Goal: Task Accomplishment & Management: Complete application form

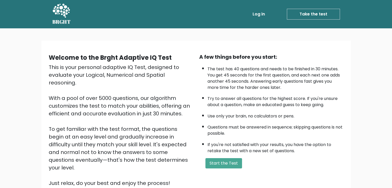
click at [136, 80] on div "This is your personal adaptive IQ Test, designed to evaluate your Logical, Nume…" at bounding box center [121, 125] width 144 height 124
click at [234, 161] on button "Start the Test" at bounding box center [223, 163] width 37 height 10
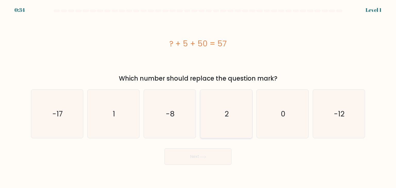
click at [235, 114] on icon "2" at bounding box center [226, 114] width 48 height 48
click at [198, 97] on input "d. 2" at bounding box center [198, 95] width 0 height 3
radio input "true"
click at [211, 156] on button "Next" at bounding box center [197, 156] width 67 height 16
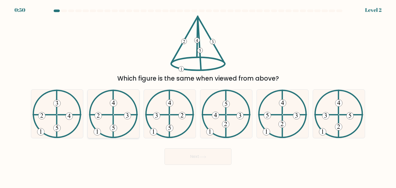
click at [108, 115] on 224 at bounding box center [100, 115] width 23 height 0
click at [198, 97] on input "b." at bounding box center [198, 95] width 0 height 3
radio input "true"
click at [192, 155] on button "Next" at bounding box center [197, 156] width 67 height 16
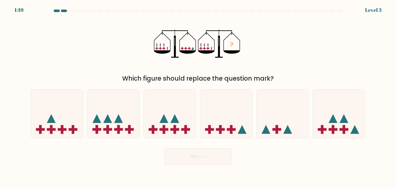
click at [124, 35] on div "? Which figure should replace the question mark?" at bounding box center [198, 49] width 340 height 68
click at [225, 105] on icon at bounding box center [226, 113] width 52 height 43
click at [198, 97] on input "d." at bounding box center [198, 95] width 0 height 3
radio input "true"
click at [206, 159] on button "Next" at bounding box center [197, 156] width 67 height 16
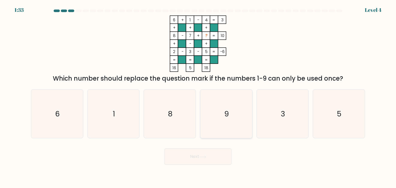
click at [228, 125] on icon "9" at bounding box center [226, 114] width 48 height 48
click at [198, 97] on input "d. 9" at bounding box center [198, 95] width 0 height 3
radio input "true"
click at [208, 162] on button "Next" at bounding box center [197, 156] width 67 height 16
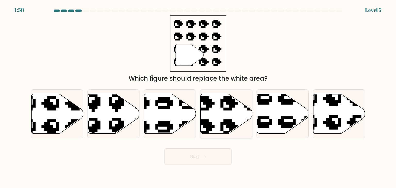
click at [231, 113] on icon at bounding box center [226, 114] width 52 height 40
click at [198, 97] on input "d." at bounding box center [198, 95] width 0 height 3
radio input "true"
click at [196, 158] on button "Next" at bounding box center [197, 156] width 67 height 16
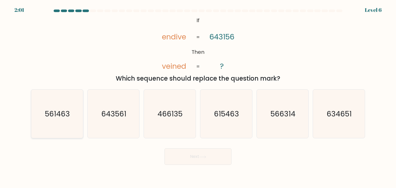
click at [65, 116] on text "561463" at bounding box center [57, 114] width 25 height 10
click at [198, 97] on input "a. 561463" at bounding box center [198, 95] width 0 height 3
radio input "true"
click at [210, 159] on button "Next" at bounding box center [197, 156] width 67 height 16
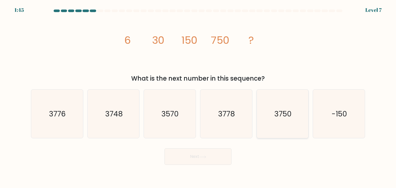
click at [281, 124] on icon "3750" at bounding box center [282, 114] width 48 height 48
click at [198, 97] on input "e. 3750" at bounding box center [198, 95] width 0 height 3
radio input "true"
click at [206, 161] on button "Next" at bounding box center [197, 156] width 67 height 16
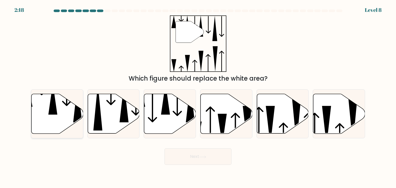
click at [66, 101] on icon at bounding box center [57, 114] width 52 height 40
click at [198, 97] on input "a." at bounding box center [198, 95] width 0 height 3
radio input "true"
click at [204, 158] on icon at bounding box center [202, 157] width 7 height 3
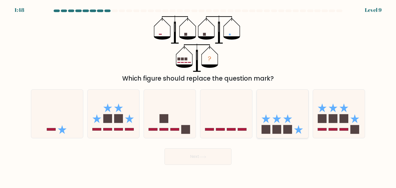
click at [265, 125] on rect at bounding box center [265, 129] width 9 height 9
click at [198, 97] on input "e." at bounding box center [198, 95] width 0 height 3
radio input "true"
click at [189, 153] on button "Next" at bounding box center [197, 156] width 67 height 16
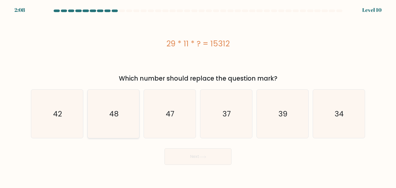
click at [126, 113] on icon "48" at bounding box center [113, 114] width 48 height 48
click at [198, 97] on input "b. 48" at bounding box center [198, 95] width 0 height 3
radio input "true"
click at [194, 162] on button "Next" at bounding box center [197, 156] width 67 height 16
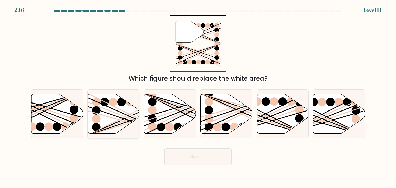
click at [116, 111] on line at bounding box center [129, 116] width 83 height 37
click at [198, 97] on input "b." at bounding box center [198, 95] width 0 height 3
radio input "true"
click at [208, 160] on button "Next" at bounding box center [197, 156] width 67 height 16
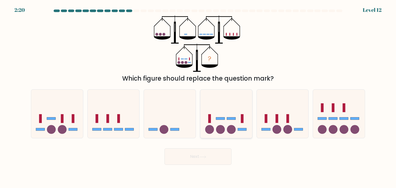
click at [231, 118] on rect at bounding box center [231, 118] width 9 height 3
click at [198, 97] on input "d." at bounding box center [198, 95] width 0 height 3
radio input "true"
click at [217, 154] on button "Next" at bounding box center [197, 156] width 67 height 16
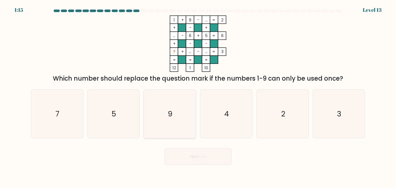
click at [183, 111] on icon "9" at bounding box center [169, 114] width 48 height 48
click at [198, 97] on input "c. 9" at bounding box center [198, 95] width 0 height 3
radio input "true"
click at [208, 153] on button "Next" at bounding box center [197, 156] width 67 height 16
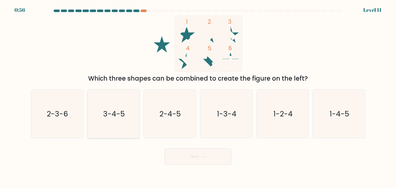
click at [112, 115] on text "3-4-5" at bounding box center [114, 114] width 22 height 10
click at [198, 97] on input "b. 3-4-5" at bounding box center [198, 95] width 0 height 3
radio input "true"
click at [218, 158] on button "Next" at bounding box center [197, 156] width 67 height 16
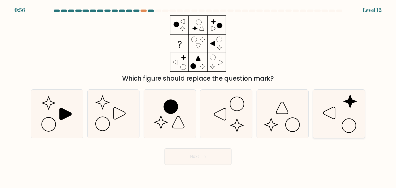
click at [353, 110] on icon at bounding box center [338, 114] width 48 height 48
click at [198, 97] on input "f." at bounding box center [198, 95] width 0 height 3
radio input "true"
click at [285, 116] on icon at bounding box center [282, 114] width 48 height 48
click at [198, 97] on input "e." at bounding box center [198, 95] width 0 height 3
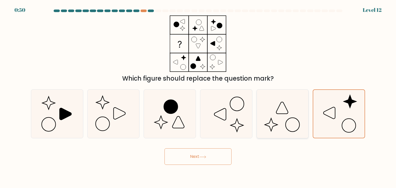
radio input "true"
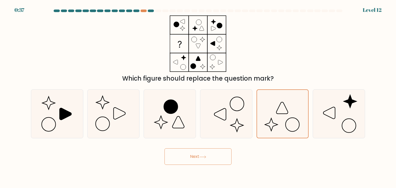
click at [218, 153] on button "Next" at bounding box center [197, 156] width 67 height 16
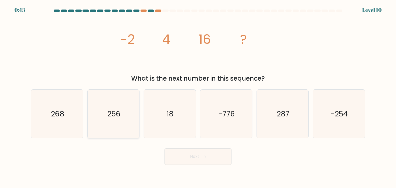
click at [113, 109] on text "256" at bounding box center [113, 114] width 13 height 10
click at [198, 97] on input "b. 256" at bounding box center [198, 95] width 0 height 3
radio input "true"
click at [198, 161] on button "Next" at bounding box center [197, 156] width 67 height 16
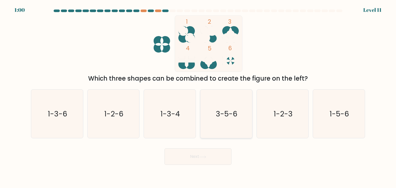
click at [231, 107] on icon "3-5-6" at bounding box center [226, 114] width 48 height 48
click at [198, 97] on input "d. 3-5-6" at bounding box center [198, 95] width 0 height 3
radio input "true"
click at [196, 158] on button "Next" at bounding box center [197, 156] width 67 height 16
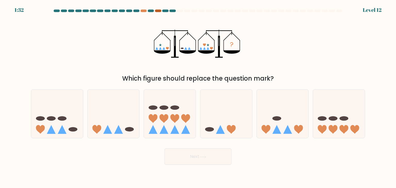
click at [159, 12] on div at bounding box center [158, 11] width 6 height 3
click at [272, 123] on icon at bounding box center [283, 113] width 52 height 43
click at [198, 97] on input "e." at bounding box center [198, 95] width 0 height 3
radio input "true"
click at [114, 120] on icon at bounding box center [114, 113] width 52 height 43
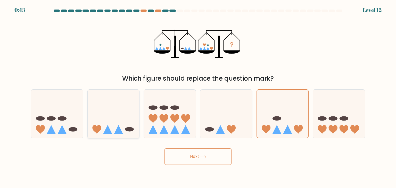
click at [198, 97] on input "b." at bounding box center [198, 95] width 0 height 3
radio input "true"
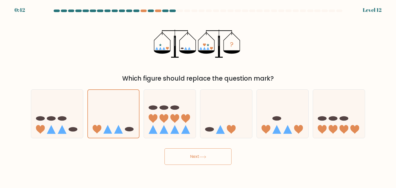
click at [190, 153] on button "Next" at bounding box center [197, 156] width 67 height 16
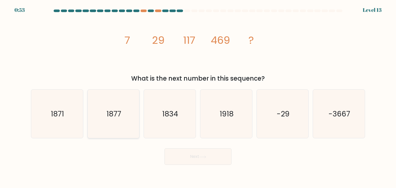
click at [123, 112] on icon "1877" at bounding box center [113, 114] width 48 height 48
click at [198, 97] on input "b. 1877" at bounding box center [198, 95] width 0 height 3
radio input "true"
click at [212, 156] on button "Next" at bounding box center [197, 156] width 67 height 16
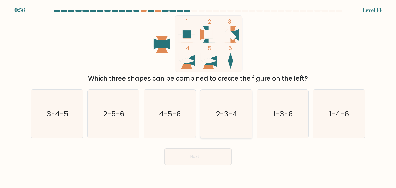
click at [234, 126] on icon "2-3-4" at bounding box center [226, 114] width 48 height 48
click at [198, 97] on input "d. 2-3-4" at bounding box center [198, 95] width 0 height 3
radio input "true"
click at [129, 112] on icon "2-5-6" at bounding box center [113, 114] width 48 height 48
click at [198, 97] on input "b. 2-5-6" at bounding box center [198, 95] width 0 height 3
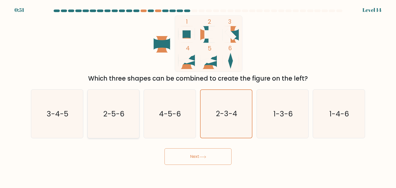
radio input "true"
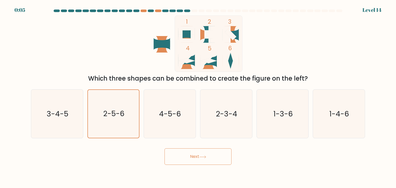
click at [190, 153] on button "Next" at bounding box center [197, 156] width 67 height 16
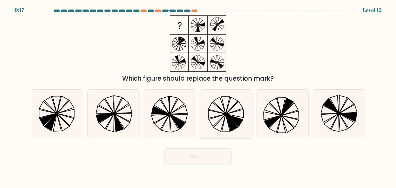
click at [232, 110] on icon at bounding box center [226, 114] width 48 height 48
click at [198, 97] on input "d." at bounding box center [198, 95] width 0 height 3
radio input "true"
click at [64, 116] on icon at bounding box center [57, 114] width 48 height 48
click at [198, 97] on input "a." at bounding box center [198, 95] width 0 height 3
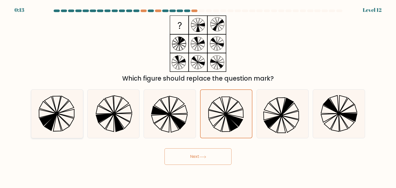
radio input "true"
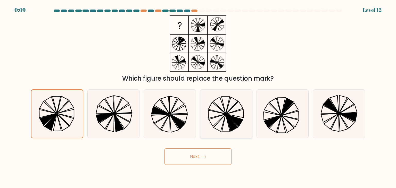
click at [219, 123] on icon at bounding box center [226, 114] width 48 height 48
click at [198, 97] on input "d." at bounding box center [198, 95] width 0 height 3
radio input "true"
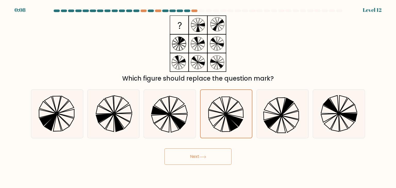
click at [197, 161] on button "Next" at bounding box center [197, 156] width 67 height 16
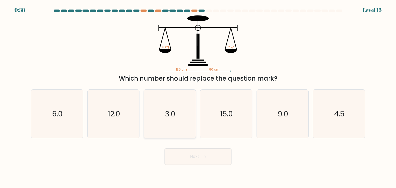
click at [175, 119] on icon "3.0" at bounding box center [169, 114] width 48 height 48
click at [198, 97] on input "c. 3.0" at bounding box center [198, 95] width 0 height 3
radio input "true"
click at [185, 159] on button "Next" at bounding box center [197, 156] width 67 height 16
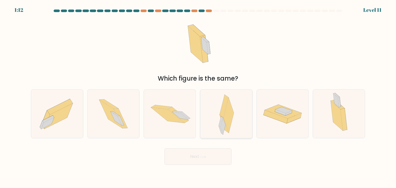
click at [228, 114] on icon at bounding box center [228, 115] width 10 height 35
click at [198, 97] on input "d." at bounding box center [198, 95] width 0 height 3
radio input "true"
click at [202, 156] on icon at bounding box center [202, 157] width 7 height 3
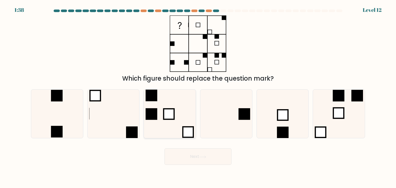
click at [164, 115] on rect at bounding box center [169, 114] width 11 height 11
click at [198, 97] on input "c." at bounding box center [198, 95] width 0 height 3
radio input "true"
click at [200, 159] on button "Next" at bounding box center [197, 156] width 67 height 16
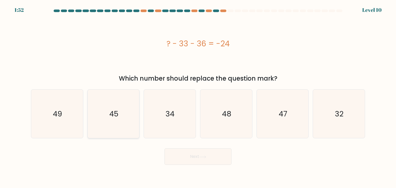
click at [115, 115] on text "45" at bounding box center [113, 114] width 9 height 10
click at [198, 97] on input "b. 45" at bounding box center [198, 95] width 0 height 3
radio input "true"
click at [194, 153] on button "Next" at bounding box center [197, 156] width 67 height 16
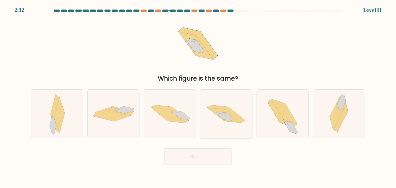
click at [218, 130] on icon at bounding box center [226, 114] width 52 height 34
click at [198, 97] on input "d." at bounding box center [198, 95] width 0 height 3
radio input "true"
click at [197, 158] on button "Next" at bounding box center [197, 156] width 67 height 16
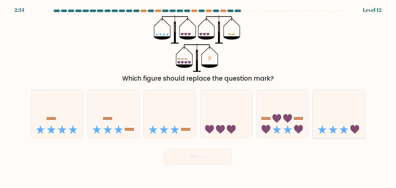
click at [337, 109] on icon at bounding box center [339, 113] width 52 height 43
click at [198, 97] on input "f." at bounding box center [198, 95] width 0 height 3
radio input "true"
click at [70, 122] on icon at bounding box center [57, 113] width 52 height 43
click at [198, 97] on input "a." at bounding box center [198, 95] width 0 height 3
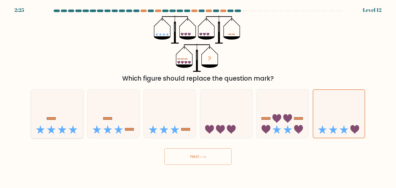
radio input "true"
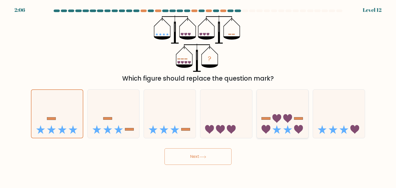
click at [277, 120] on icon at bounding box center [276, 118] width 9 height 9
click at [198, 97] on input "e." at bounding box center [198, 95] width 0 height 3
radio input "true"
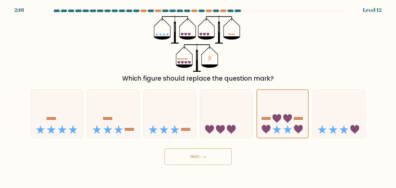
click at [211, 158] on button "Next" at bounding box center [197, 156] width 67 height 16
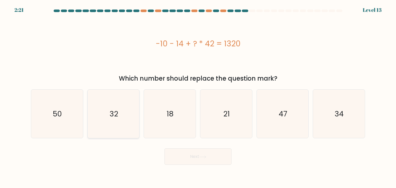
click at [101, 134] on icon "32" at bounding box center [113, 114] width 48 height 48
click at [198, 97] on input "b. 32" at bounding box center [198, 95] width 0 height 3
radio input "true"
click at [193, 154] on button "Next" at bounding box center [197, 156] width 67 height 16
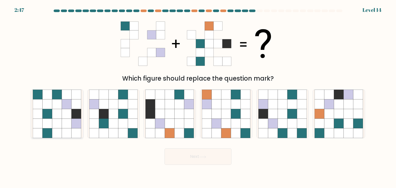
click at [73, 122] on icon at bounding box center [77, 124] width 10 height 10
click at [198, 97] on input "a." at bounding box center [198, 95] width 0 height 3
radio input "true"
click at [204, 157] on icon at bounding box center [202, 157] width 7 height 3
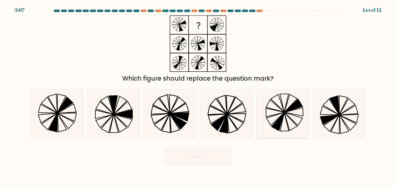
click at [279, 122] on icon at bounding box center [277, 122] width 13 height 18
click at [198, 97] on input "e." at bounding box center [198, 95] width 0 height 3
radio input "true"
click at [203, 160] on button "Next" at bounding box center [197, 156] width 67 height 16
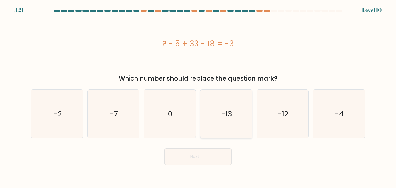
click at [249, 109] on icon "-13" at bounding box center [226, 114] width 48 height 48
click at [198, 97] on input "d. -13" at bounding box center [198, 95] width 0 height 3
radio input "true"
click at [211, 156] on button "Next" at bounding box center [197, 156] width 67 height 16
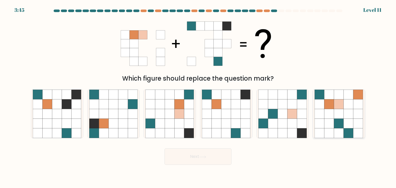
click at [338, 120] on icon at bounding box center [339, 124] width 10 height 10
click at [198, 97] on input "f." at bounding box center [198, 95] width 0 height 3
radio input "true"
click at [226, 108] on icon at bounding box center [226, 104] width 10 height 10
click at [198, 97] on input "d." at bounding box center [198, 95] width 0 height 3
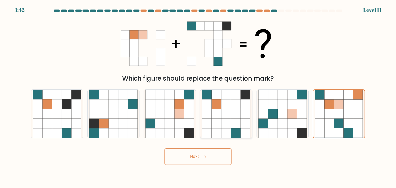
radio input "true"
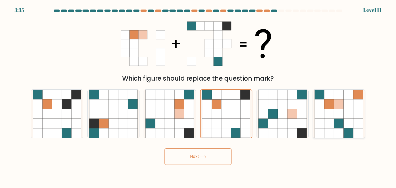
click at [321, 110] on icon at bounding box center [320, 114] width 10 height 10
click at [198, 97] on input "f." at bounding box center [198, 95] width 0 height 3
radio input "true"
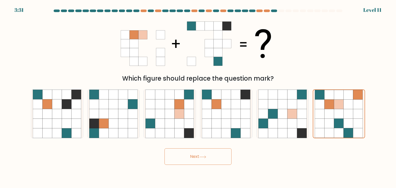
click at [205, 155] on button "Next" at bounding box center [197, 156] width 67 height 16
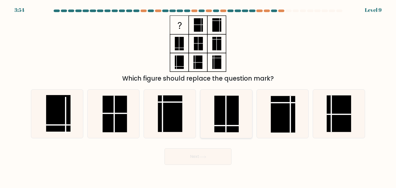
click at [232, 112] on rect at bounding box center [226, 114] width 24 height 37
click at [198, 97] on input "d." at bounding box center [198, 95] width 0 height 3
radio input "true"
click at [210, 154] on button "Next" at bounding box center [197, 156] width 67 height 16
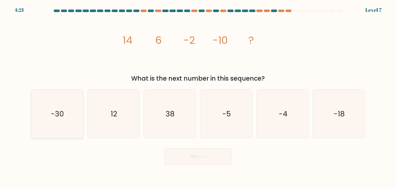
click at [48, 126] on icon "-30" at bounding box center [57, 114] width 48 height 48
click at [198, 97] on input "a. -30" at bounding box center [198, 95] width 0 height 3
radio input "true"
click at [215, 161] on button "Next" at bounding box center [197, 156] width 67 height 16
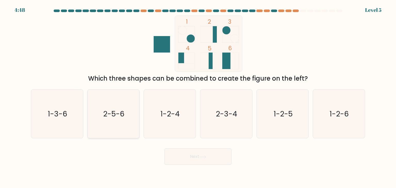
click at [121, 107] on icon "2-5-6" at bounding box center [113, 114] width 48 height 48
click at [198, 97] on input "b. 2-5-6" at bounding box center [198, 95] width 0 height 3
radio input "true"
click at [217, 155] on button "Next" at bounding box center [197, 156] width 67 height 16
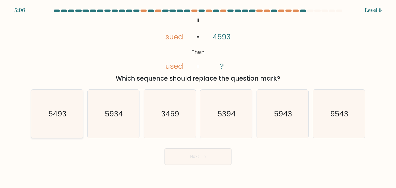
click at [76, 115] on icon "5493" at bounding box center [57, 114] width 48 height 48
click at [198, 97] on input "a. 5493" at bounding box center [198, 95] width 0 height 3
radio input "true"
click at [202, 154] on button "Next" at bounding box center [197, 156] width 67 height 16
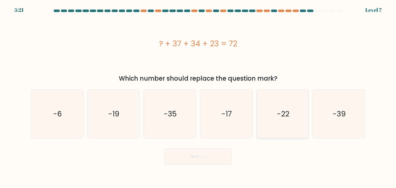
click at [276, 119] on icon "-22" at bounding box center [282, 114] width 48 height 48
click at [198, 97] on input "e. -22" at bounding box center [198, 95] width 0 height 3
radio input "true"
click at [186, 158] on button "Next" at bounding box center [197, 156] width 67 height 16
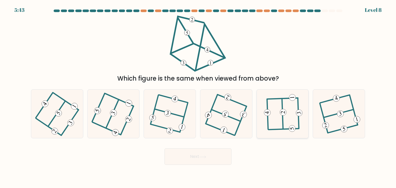
click at [288, 117] on icon at bounding box center [283, 114] width 38 height 39
click at [198, 97] on input "e." at bounding box center [198, 95] width 0 height 3
radio input "true"
click at [68, 124] on 116 at bounding box center [70, 122] width 9 height 9
click at [198, 97] on input "a." at bounding box center [198, 95] width 0 height 3
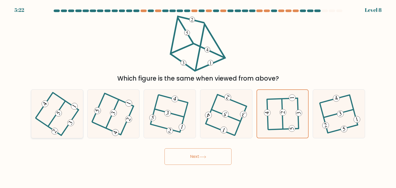
radio input "true"
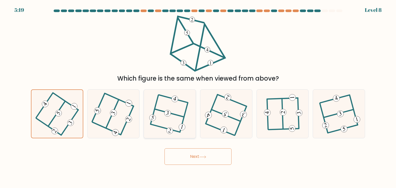
click at [162, 116] on icon at bounding box center [169, 114] width 37 height 39
click at [198, 97] on input "c." at bounding box center [198, 95] width 0 height 3
radio input "true"
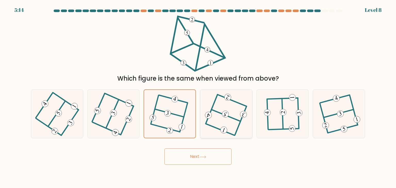
click at [219, 129] on 603 at bounding box center [220, 130] width 29 height 12
click at [198, 97] on input "d." at bounding box center [198, 95] width 0 height 3
radio input "true"
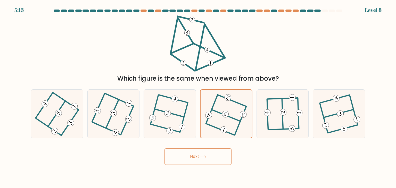
click at [217, 156] on button "Next" at bounding box center [197, 156] width 67 height 16
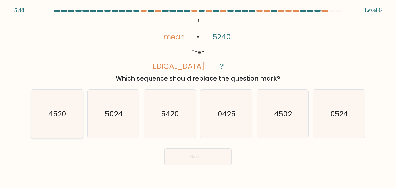
click at [73, 117] on icon "4520" at bounding box center [57, 114] width 48 height 48
click at [198, 97] on input "a. 4520" at bounding box center [198, 95] width 0 height 3
radio input "true"
click at [196, 154] on button "Next" at bounding box center [197, 156] width 67 height 16
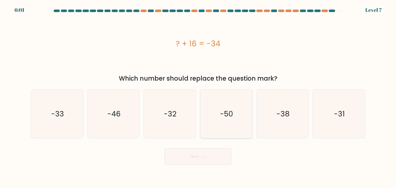
click at [226, 120] on icon "-50" at bounding box center [226, 114] width 48 height 48
click at [198, 97] on input "d. -50" at bounding box center [198, 95] width 0 height 3
radio input "true"
click at [210, 159] on button "Next" at bounding box center [197, 156] width 67 height 16
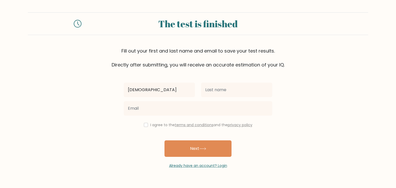
type input "Christian"
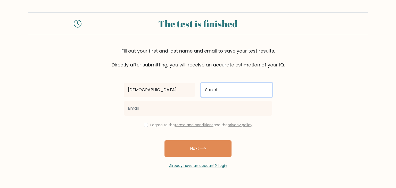
type input "Saniel"
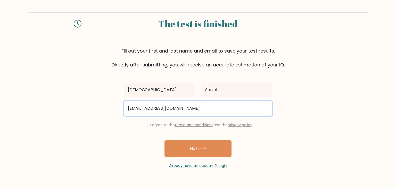
type input "sanieltianix@gmail.com"
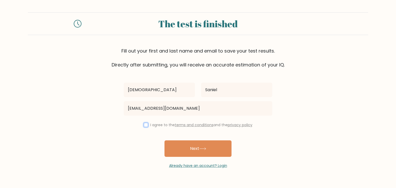
click at [164, 140] on button "Next" at bounding box center [197, 148] width 67 height 16
click at [145, 125] on input "checkbox" at bounding box center [146, 125] width 4 height 4
checkbox input "true"
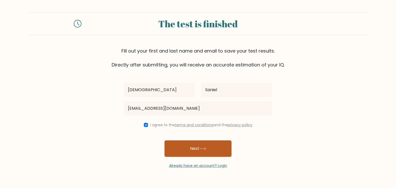
click at [201, 145] on button "Next" at bounding box center [197, 148] width 67 height 16
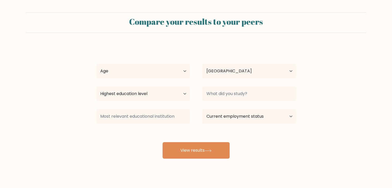
select select "PH"
click at [175, 71] on select "Age Under 18 years old 18-24 years old 25-34 years old 35-44 years old 45-54 ye…" at bounding box center [143, 71] width 94 height 14
select select "18_24"
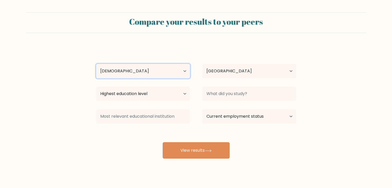
click at [96, 64] on select "Age Under 18 years old 18-24 years old 25-34 years old 35-44 years old 45-54 ye…" at bounding box center [143, 71] width 94 height 14
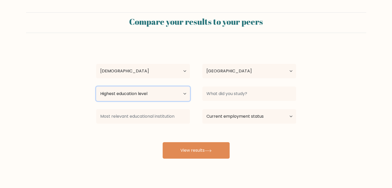
click at [144, 96] on select "Highest education level No schooling Primary Lower Secondary Upper Secondary Oc…" at bounding box center [143, 94] width 94 height 14
select select "upper_secondary"
click at [96, 87] on select "Highest education level No schooling Primary Lower Secondary Upper Secondary Oc…" at bounding box center [143, 94] width 94 height 14
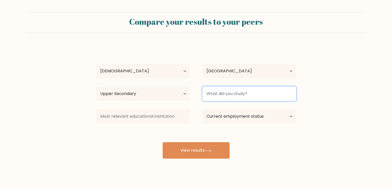
click at [254, 89] on input at bounding box center [249, 94] width 94 height 14
type input "NONE"
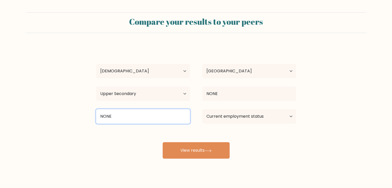
type input "NONE"
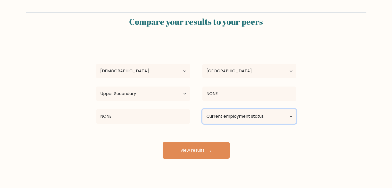
click at [239, 113] on select "Current employment status Employed Student Retired Other / prefer not to answer" at bounding box center [249, 116] width 94 height 14
select select "other"
click at [202, 109] on select "Current employment status Employed Student Retired Other / prefer not to answer" at bounding box center [249, 116] width 94 height 14
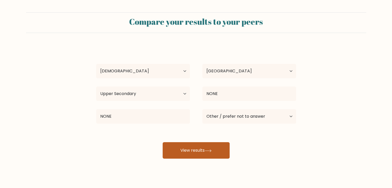
click at [215, 152] on button "View results" at bounding box center [196, 150] width 67 height 16
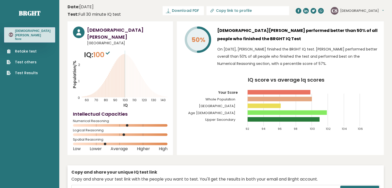
click at [356, 11] on button "[DEMOGRAPHIC_DATA]" at bounding box center [362, 10] width 44 height 5
click at [367, 26] on link "Profile" at bounding box center [353, 25] width 26 height 7
